Goal: Check status: Check status

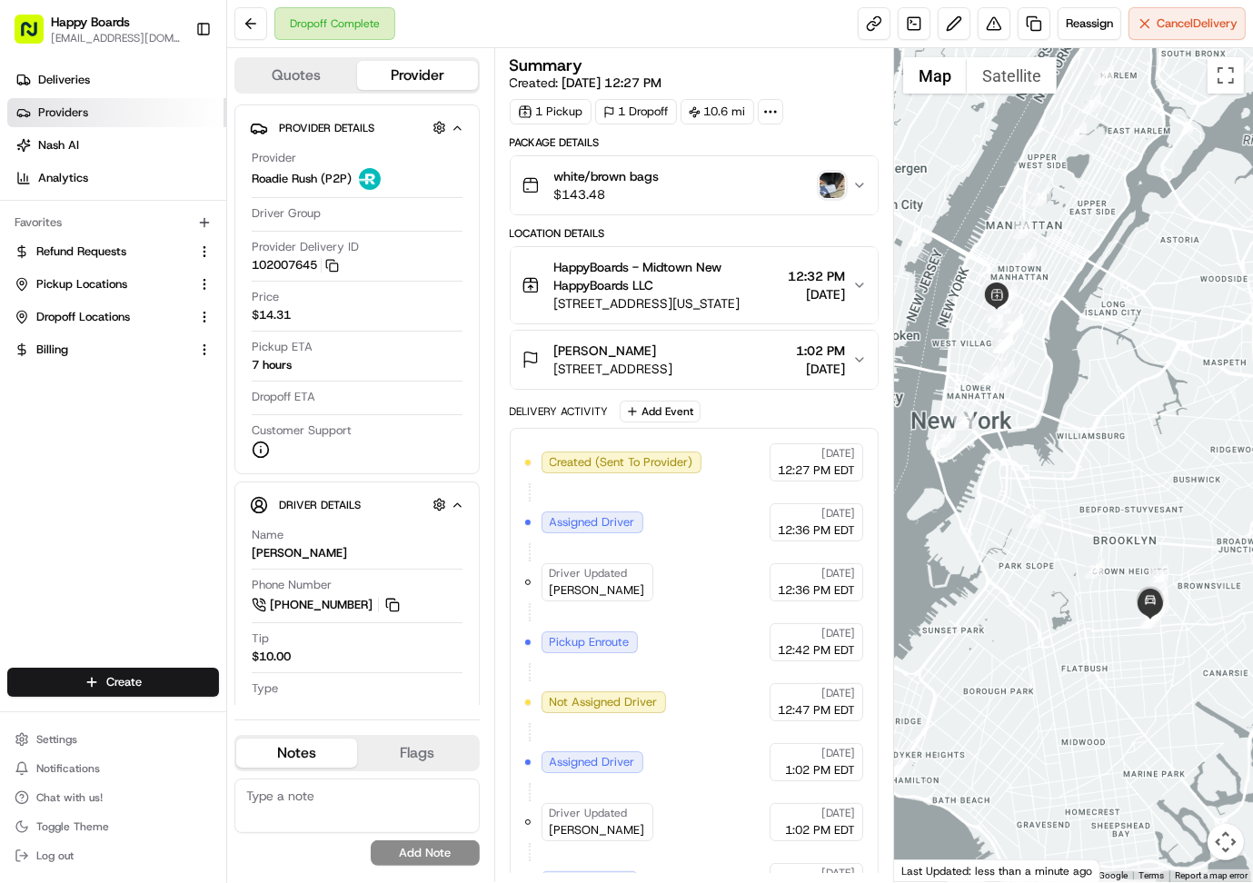
drag, startPoint x: 91, startPoint y: 84, endPoint x: 201, endPoint y: 100, distance: 111.1
click at [93, 84] on link "Deliveries" at bounding box center [116, 79] width 219 height 29
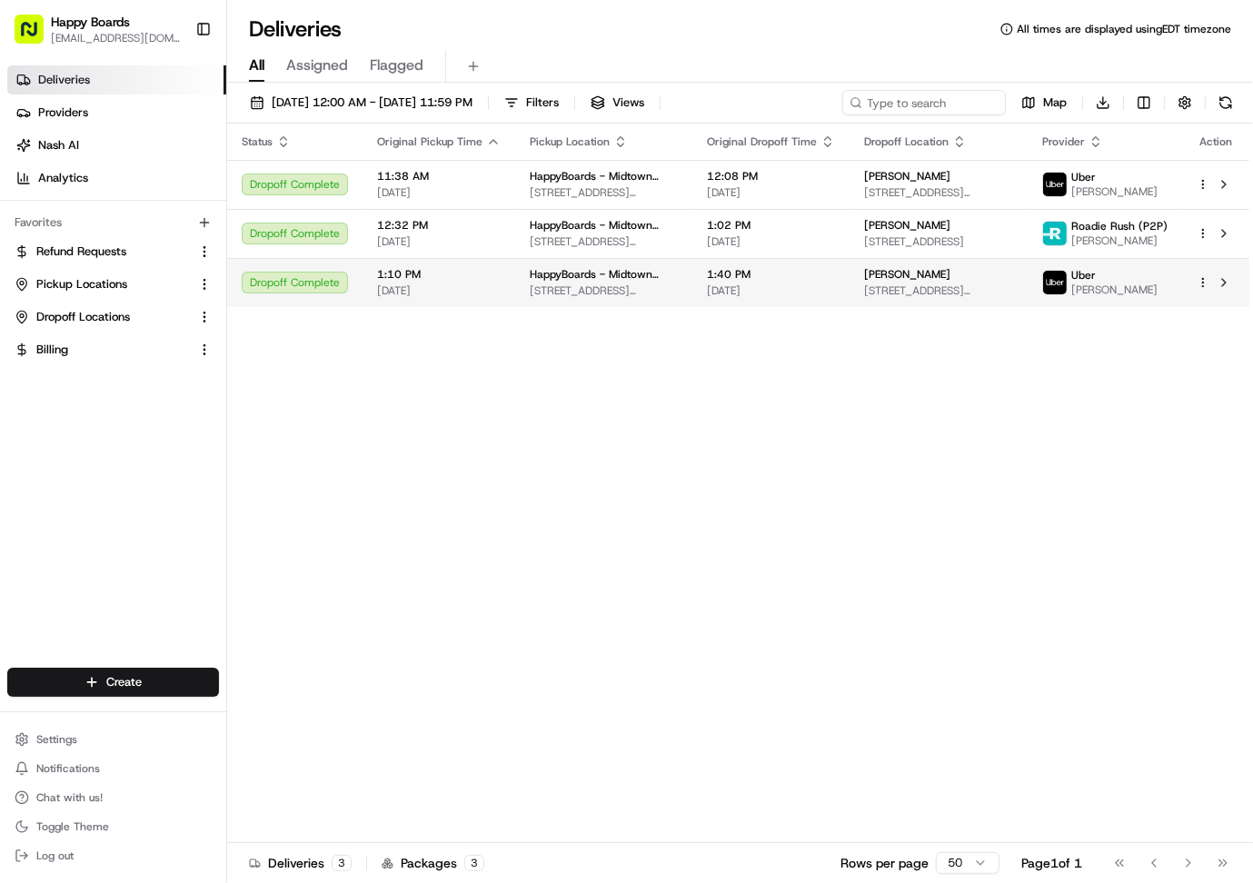
click at [805, 279] on span "1:40 PM" at bounding box center [771, 274] width 128 height 15
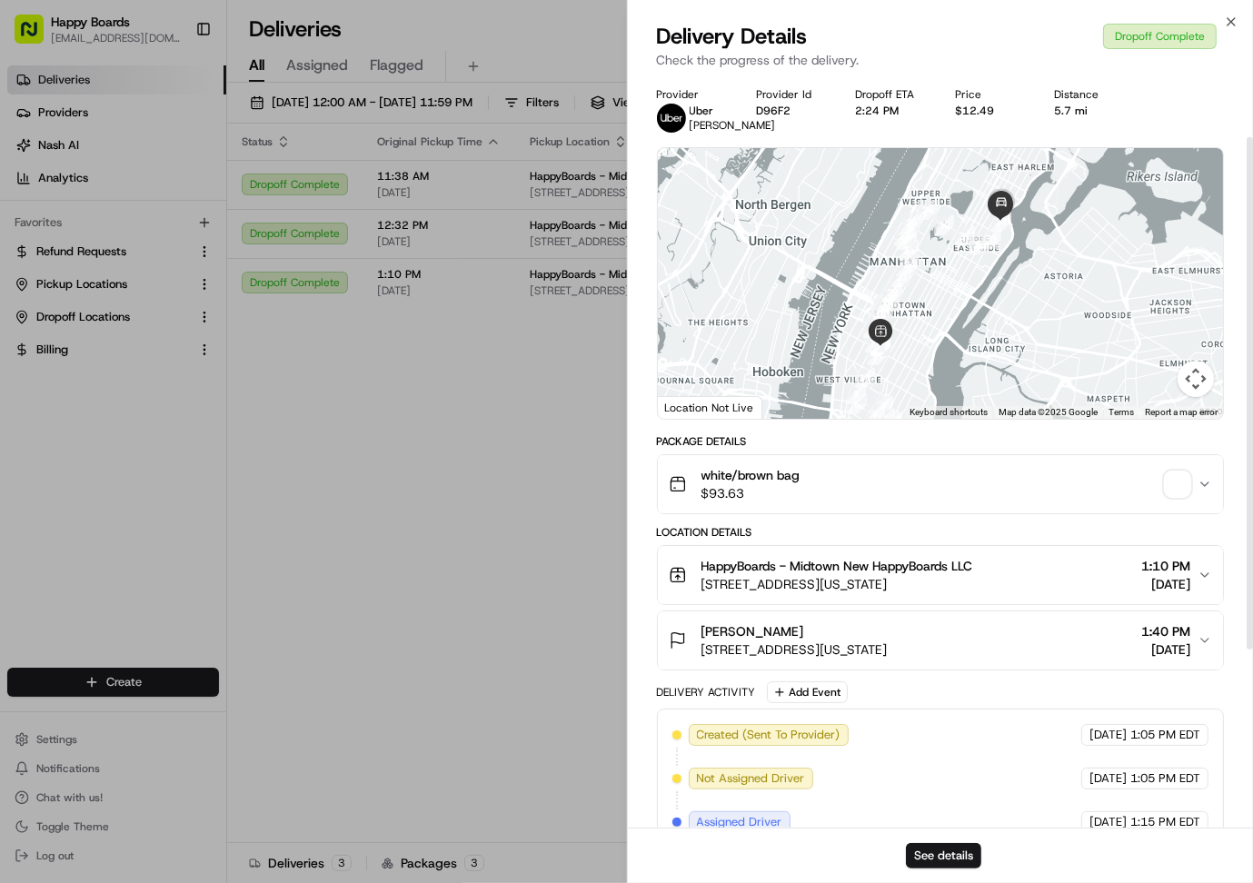
scroll to position [352, 0]
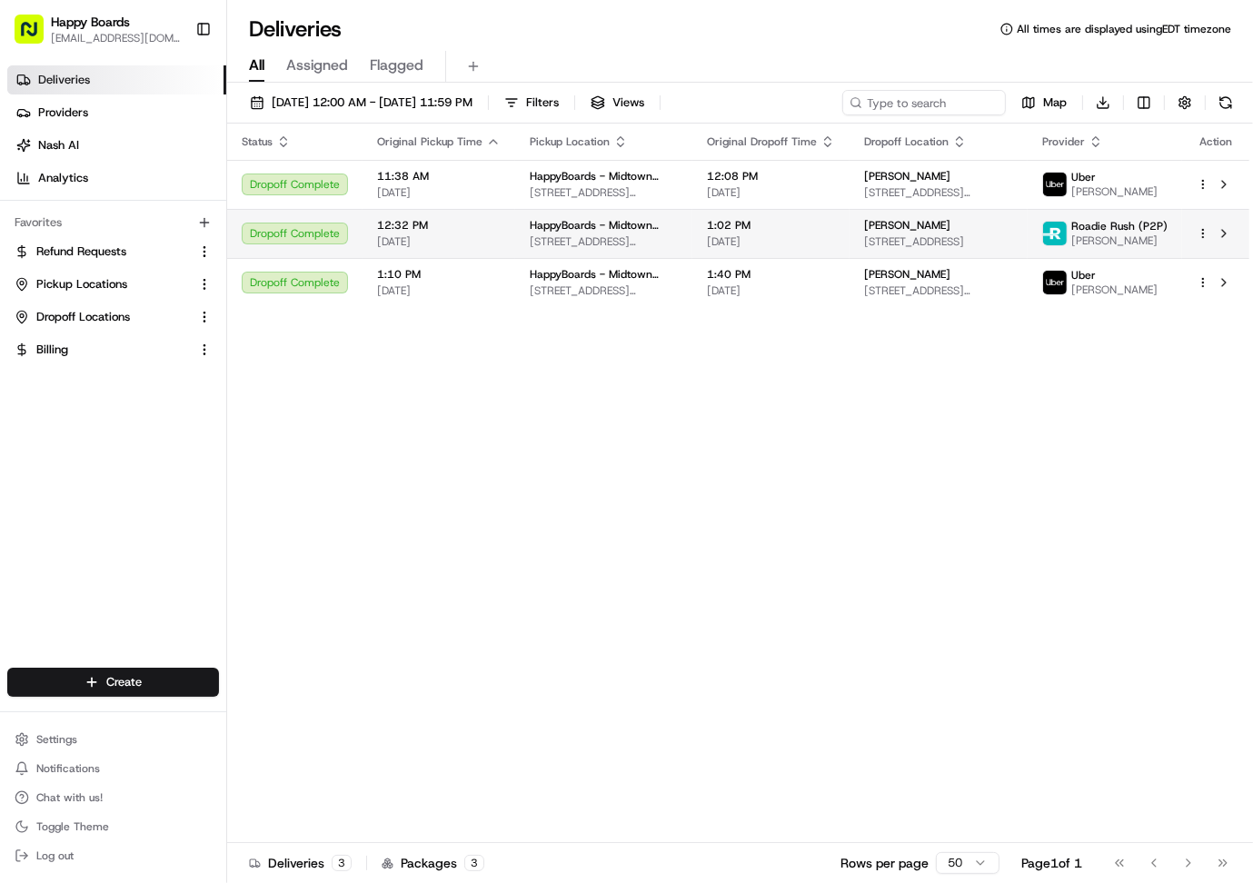
click at [789, 239] on span "[DATE]" at bounding box center [771, 241] width 128 height 15
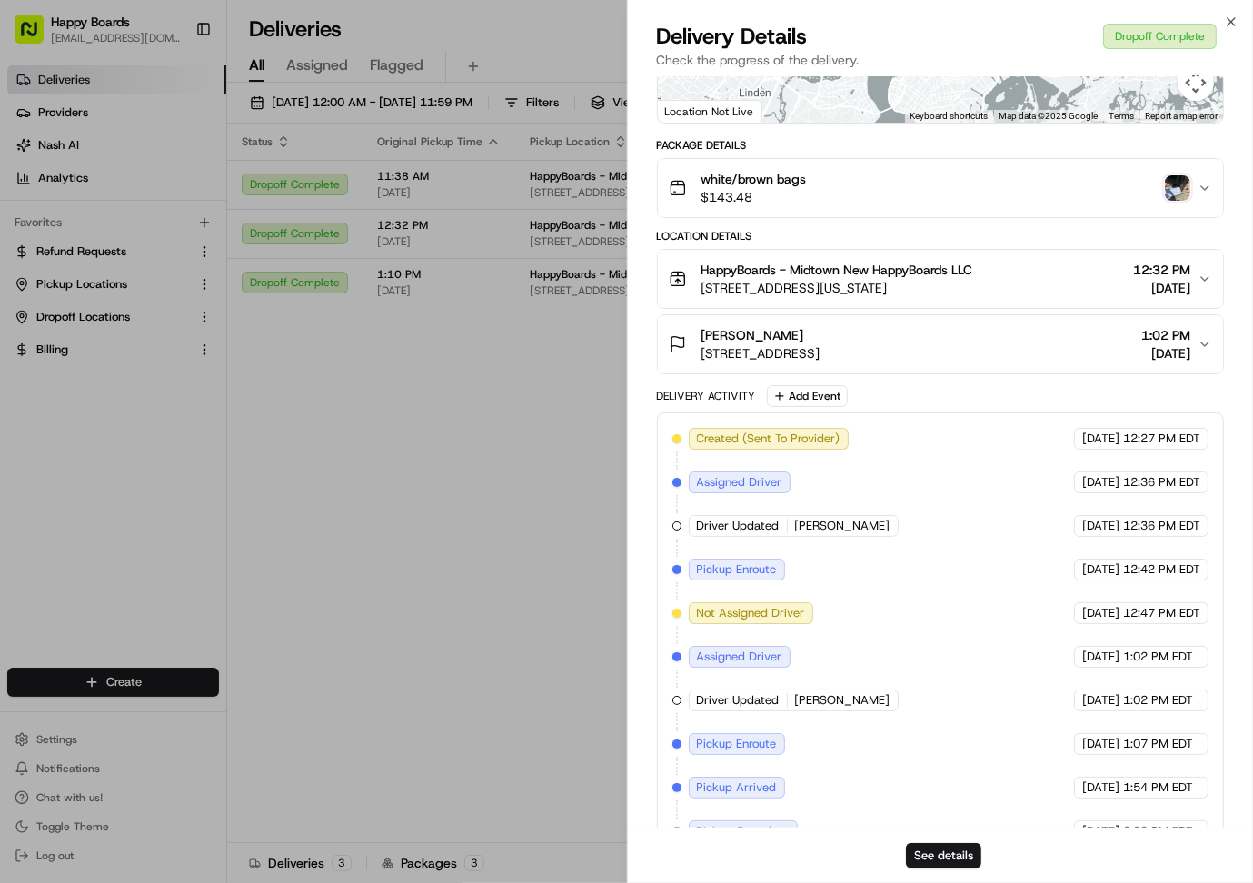
scroll to position [469, 0]
